Goal: Information Seeking & Learning: Understand process/instructions

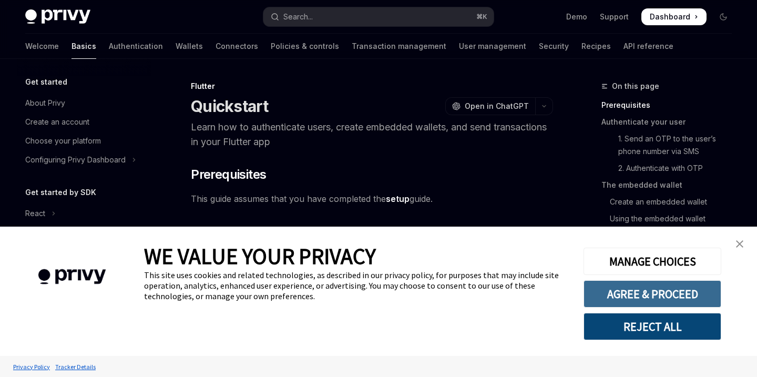
click at [628, 288] on button "AGREE & PROCEED" at bounding box center [653, 293] width 138 height 27
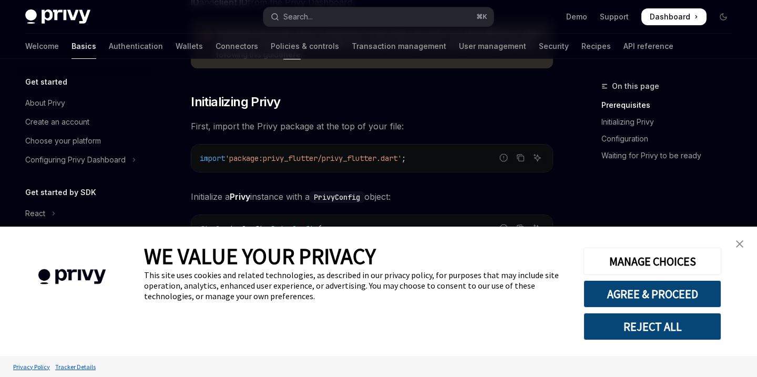
scroll to position [185, 0]
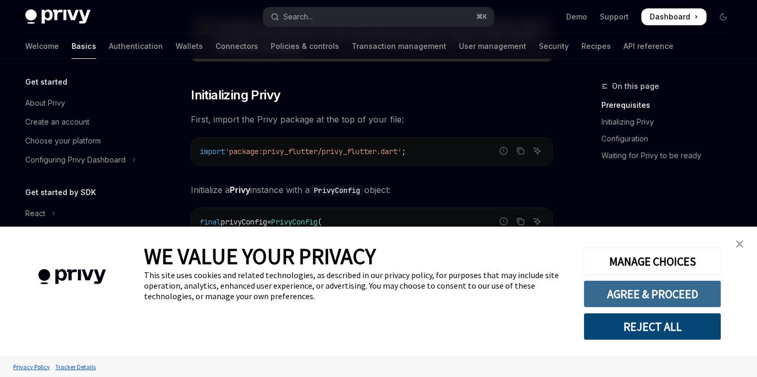
click at [651, 290] on button "AGREE & PROCEED" at bounding box center [653, 293] width 138 height 27
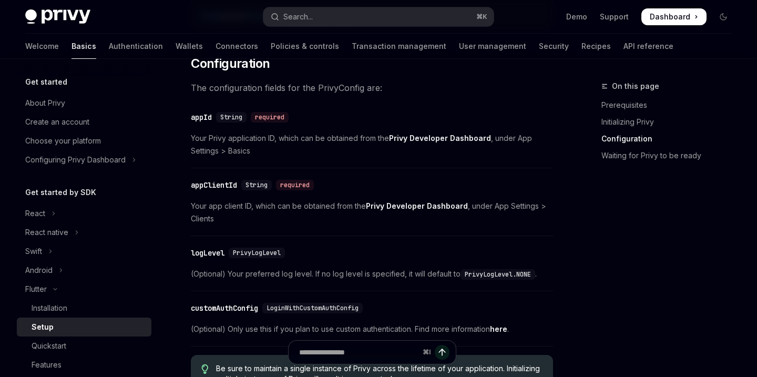
scroll to position [468, 0]
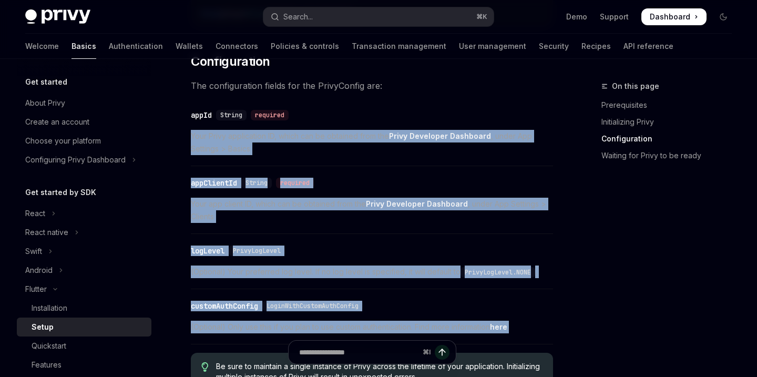
drag, startPoint x: 541, startPoint y: 325, endPoint x: 315, endPoint y: 123, distance: 303.1
click at [315, 123] on div "​ Prerequisites Before you begin, make sure you have set up your Privy app and …" at bounding box center [372, 347] width 362 height 1367
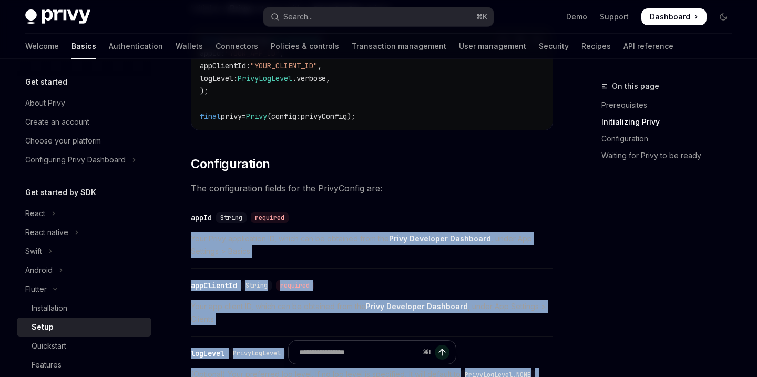
scroll to position [343, 0]
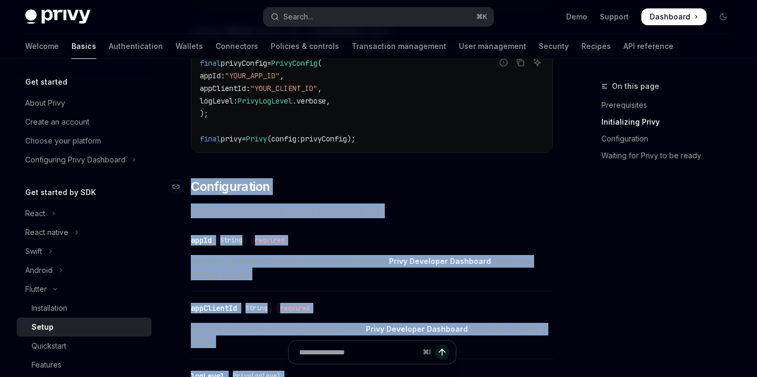
click at [194, 180] on span "Configuration" at bounding box center [230, 186] width 79 height 17
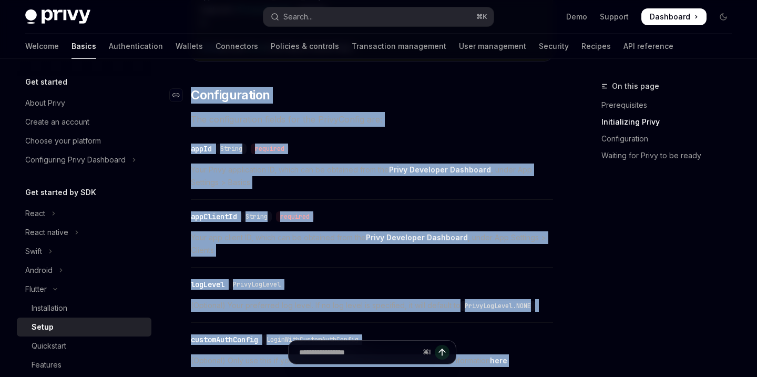
scroll to position [442, 0]
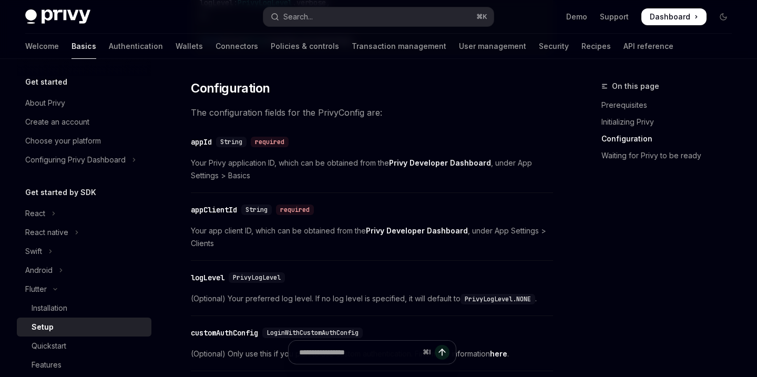
click at [532, 125] on div "​ Prerequisites Before you begin, make sure you have set up your Privy app and …" at bounding box center [372, 374] width 362 height 1367
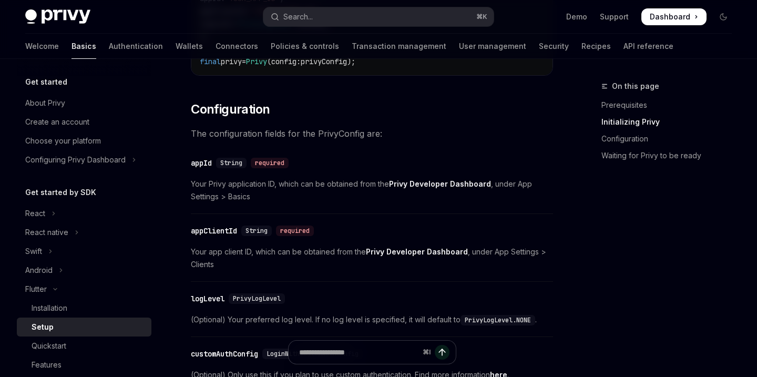
scroll to position [420, 0]
drag, startPoint x: 421, startPoint y: 276, endPoint x: 519, endPoint y: 300, distance: 101.2
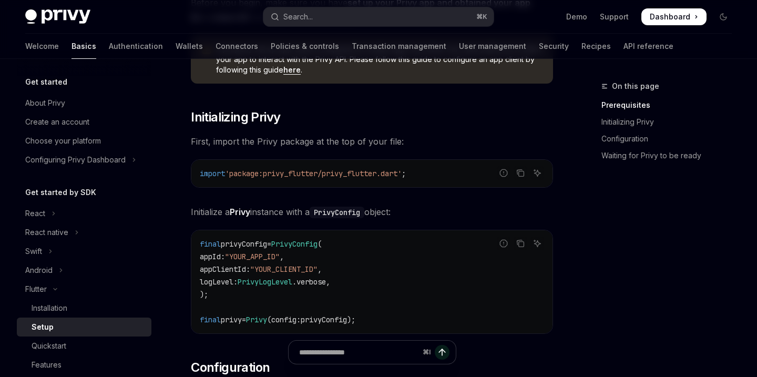
scroll to position [161, 0]
click at [520, 249] on button "Copy the contents from the code block" at bounding box center [521, 245] width 14 height 14
click at [406, 114] on h2 "​ Initializing Privy" at bounding box center [372, 118] width 362 height 17
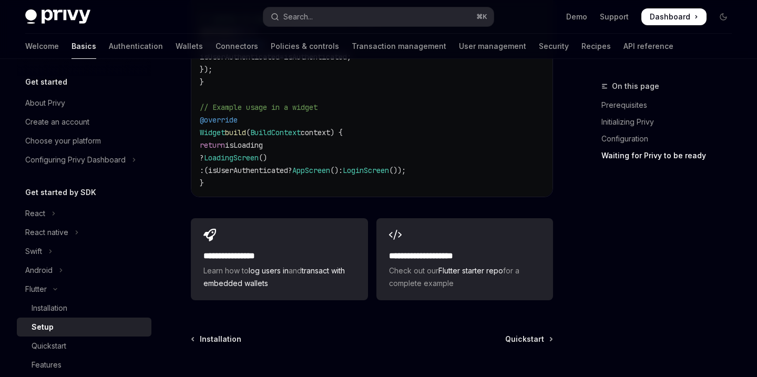
scroll to position [1193, 0]
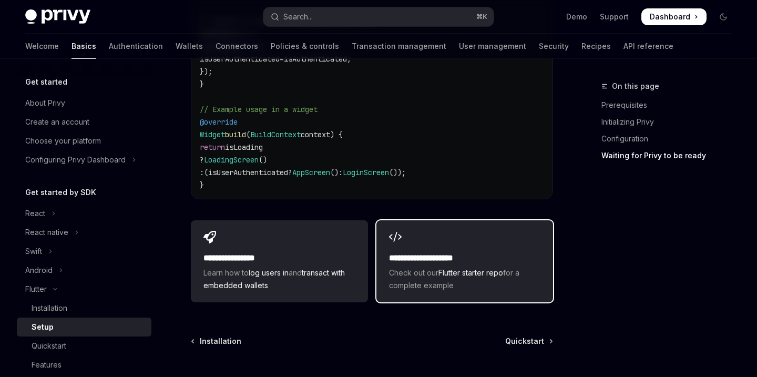
click at [498, 268] on link "Flutter starter repo" at bounding box center [470, 272] width 65 height 9
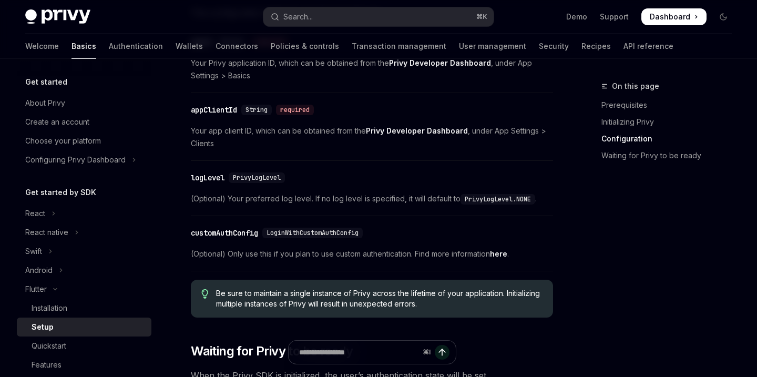
scroll to position [543, 0]
click at [497, 250] on link "here" at bounding box center [498, 252] width 17 height 9
click at [676, 11] on span at bounding box center [673, 16] width 65 height 17
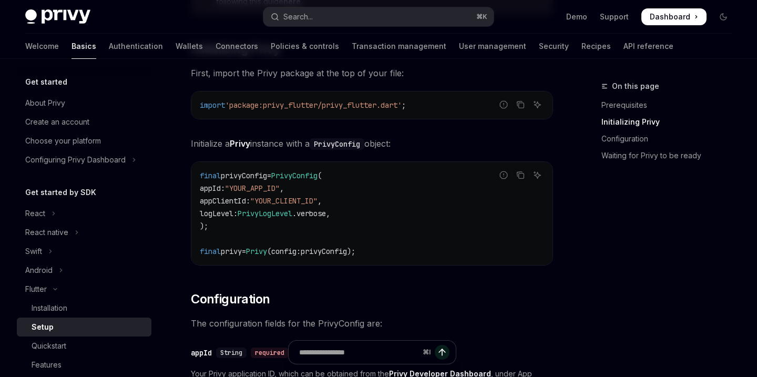
scroll to position [232, 0]
click at [263, 187] on span ""YOUR_APP_ID"" at bounding box center [252, 186] width 55 height 9
copy span "YOUR_APP_ID"
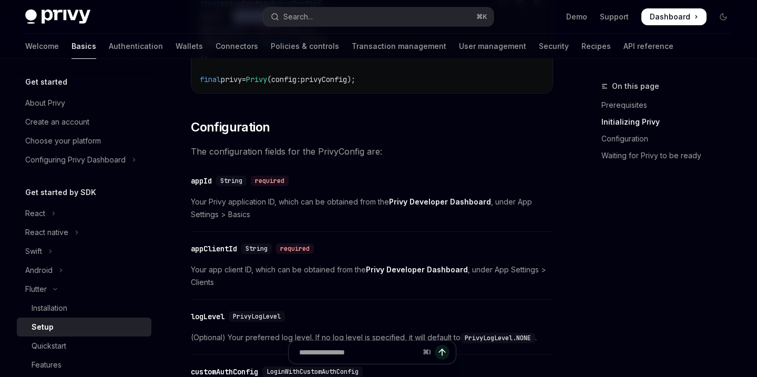
scroll to position [407, 0]
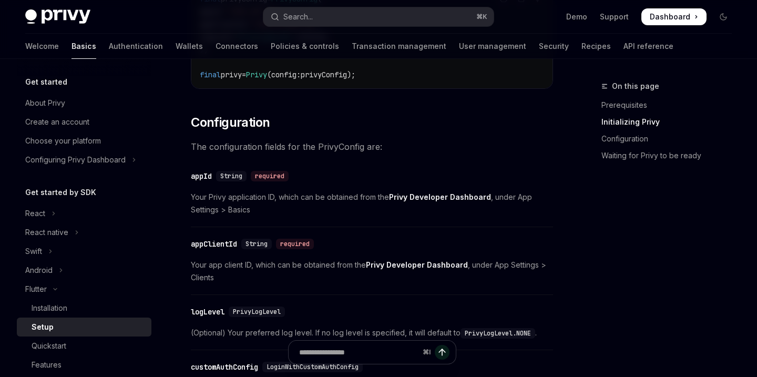
click at [361, 151] on span "The configuration fields for the PrivyConfig are:" at bounding box center [372, 146] width 362 height 15
click at [436, 198] on strong "Privy Developer Dashboard" at bounding box center [440, 196] width 102 height 9
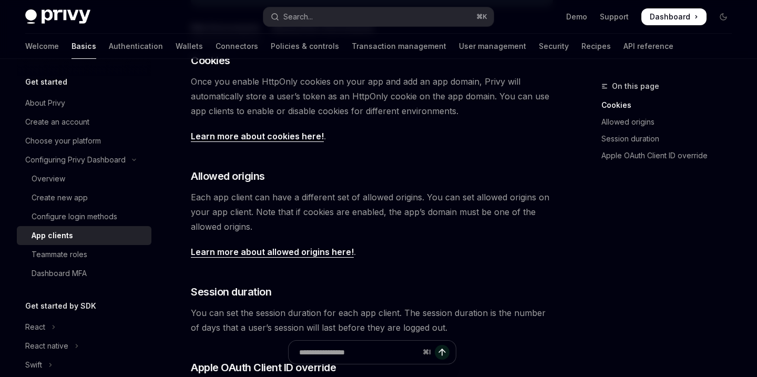
scroll to position [491, 0]
